Goal: Task Accomplishment & Management: Use online tool/utility

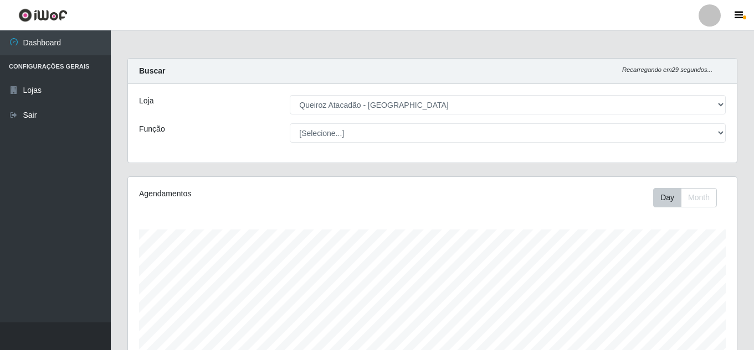
select select "225"
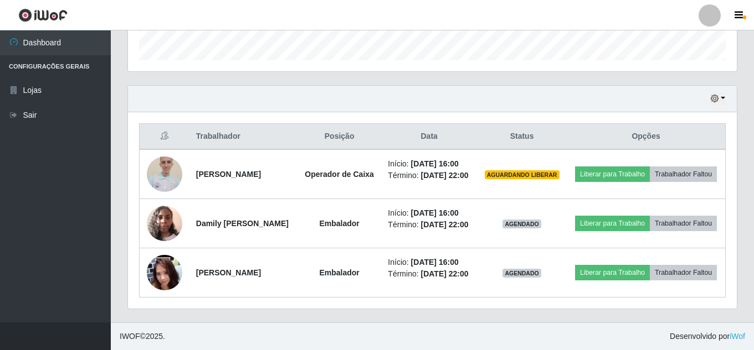
scroll to position [230, 608]
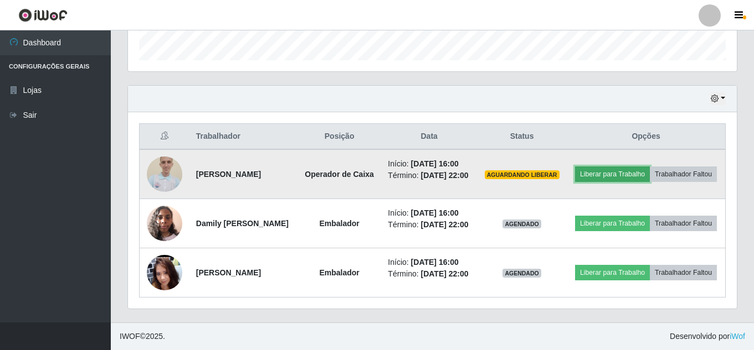
click at [634, 172] on button "Liberar para Trabalho" at bounding box center [612, 175] width 75 height 16
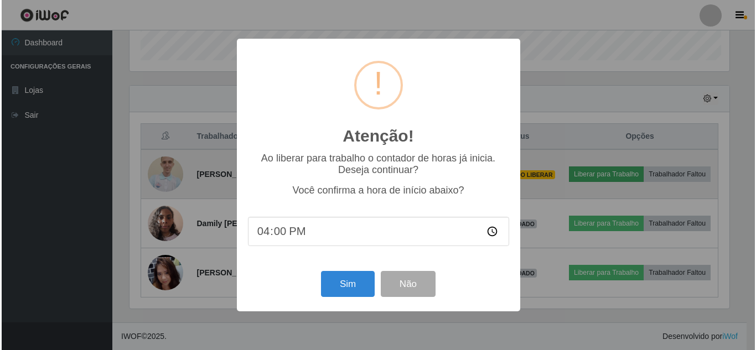
scroll to position [230, 603]
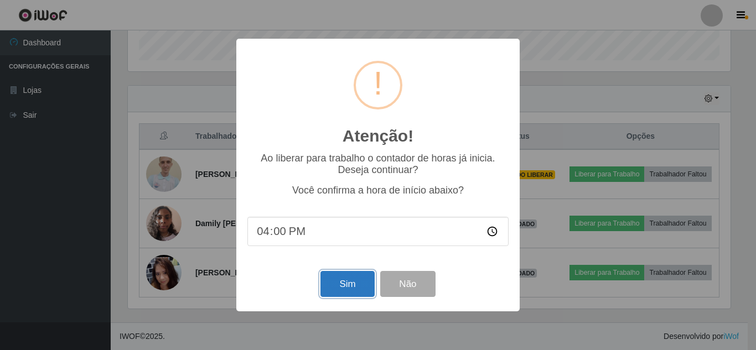
click at [355, 283] on button "Sim" at bounding box center [348, 284] width 54 height 26
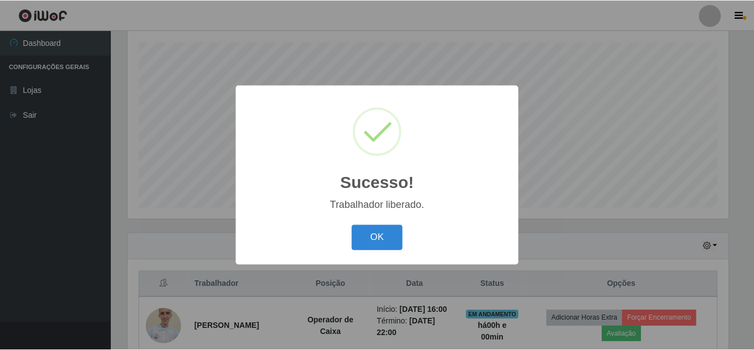
scroll to position [553433, 553060]
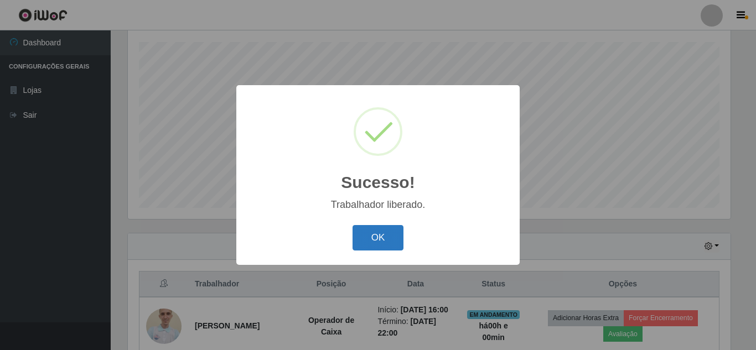
click at [375, 236] on button "OK" at bounding box center [378, 238] width 51 height 26
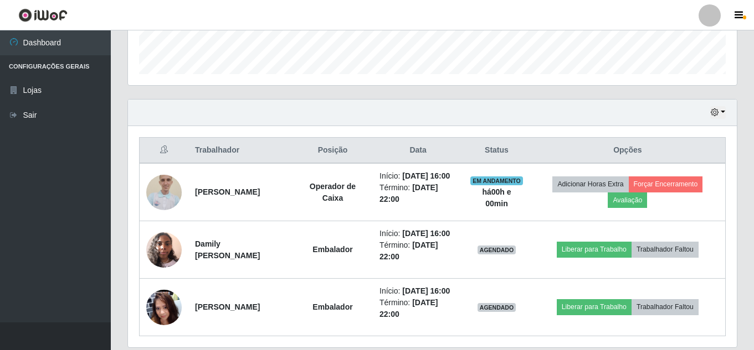
scroll to position [354, 0]
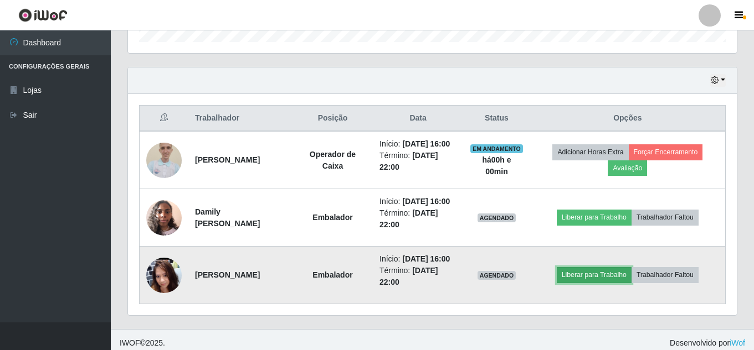
click at [611, 276] on button "Liberar para Trabalho" at bounding box center [593, 275] width 75 height 16
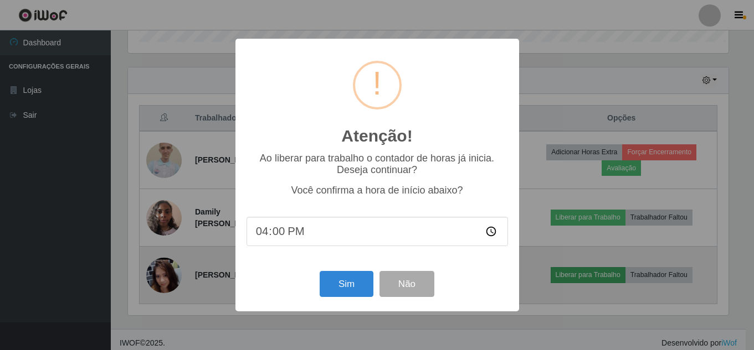
scroll to position [230, 603]
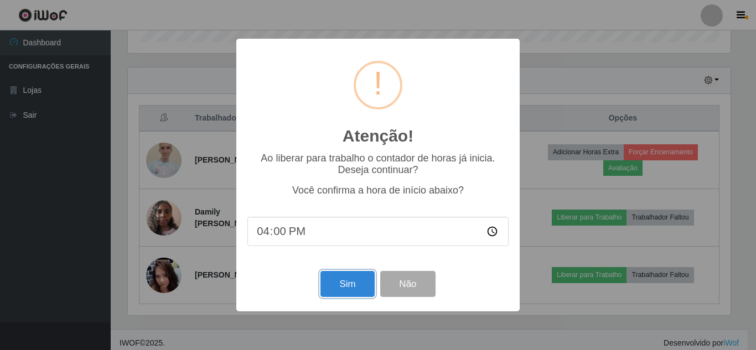
click at [359, 288] on button "Sim" at bounding box center [348, 284] width 54 height 26
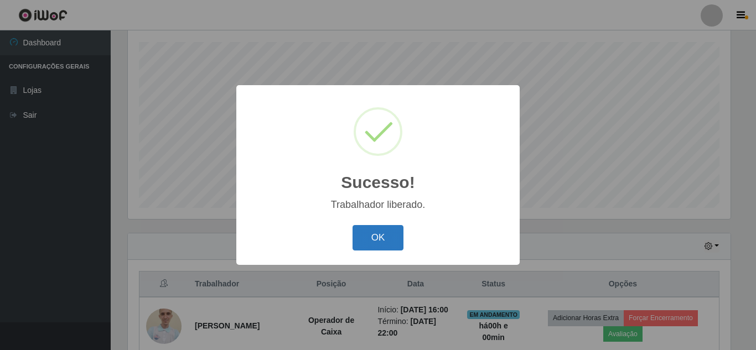
click at [396, 235] on button "OK" at bounding box center [378, 238] width 51 height 26
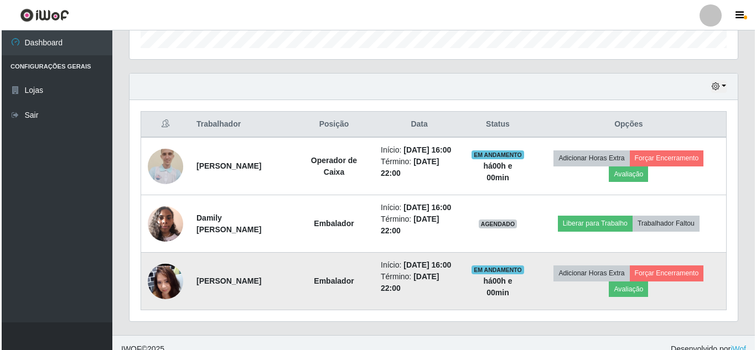
scroll to position [354, 0]
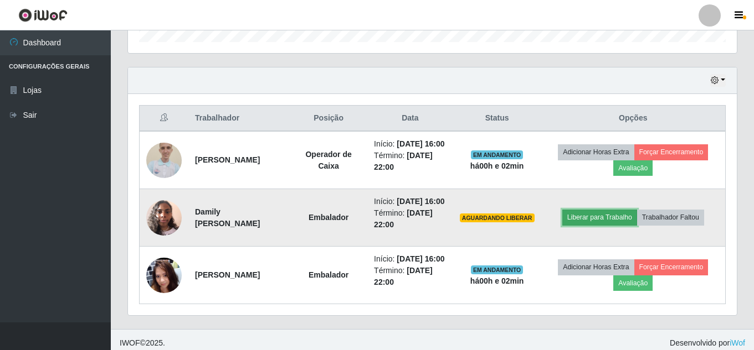
click at [621, 225] on button "Liberar para Trabalho" at bounding box center [599, 218] width 75 height 16
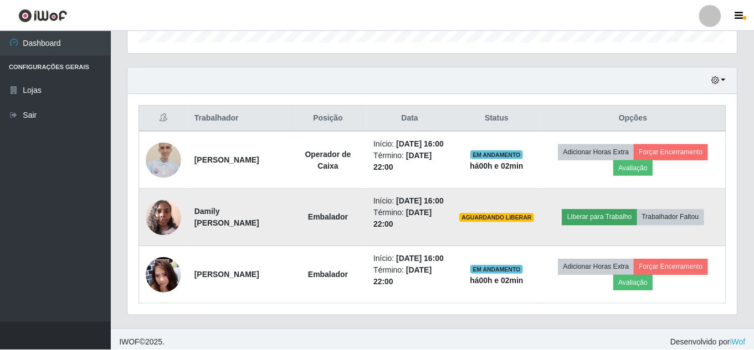
scroll to position [230, 603]
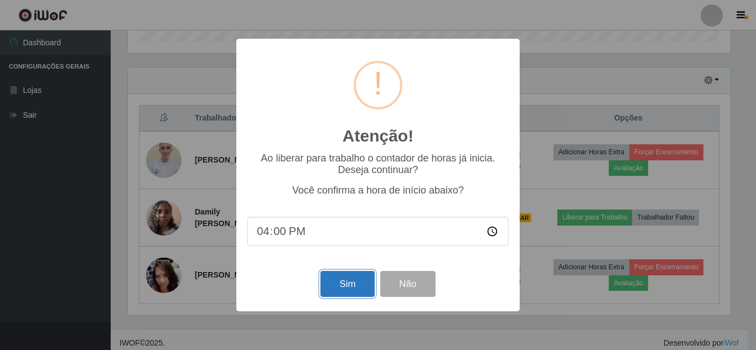
click at [362, 291] on button "Sim" at bounding box center [348, 284] width 54 height 26
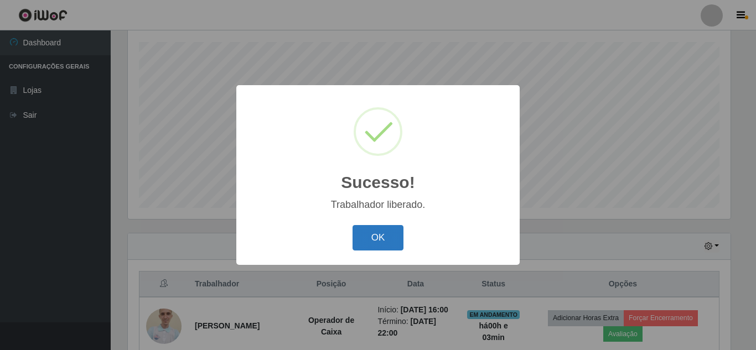
click at [379, 241] on button "OK" at bounding box center [378, 238] width 51 height 26
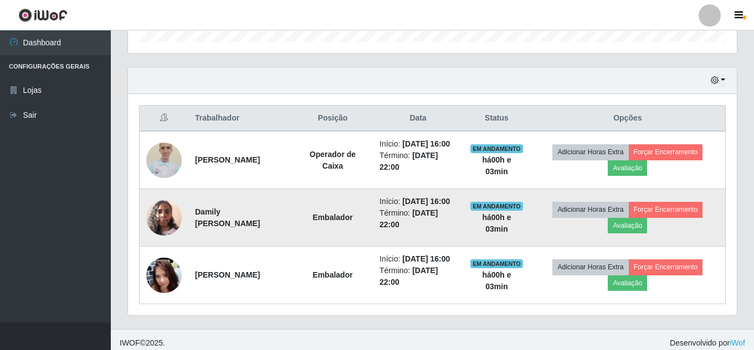
scroll to position [360, 0]
